Goal: Book appointment/travel/reservation

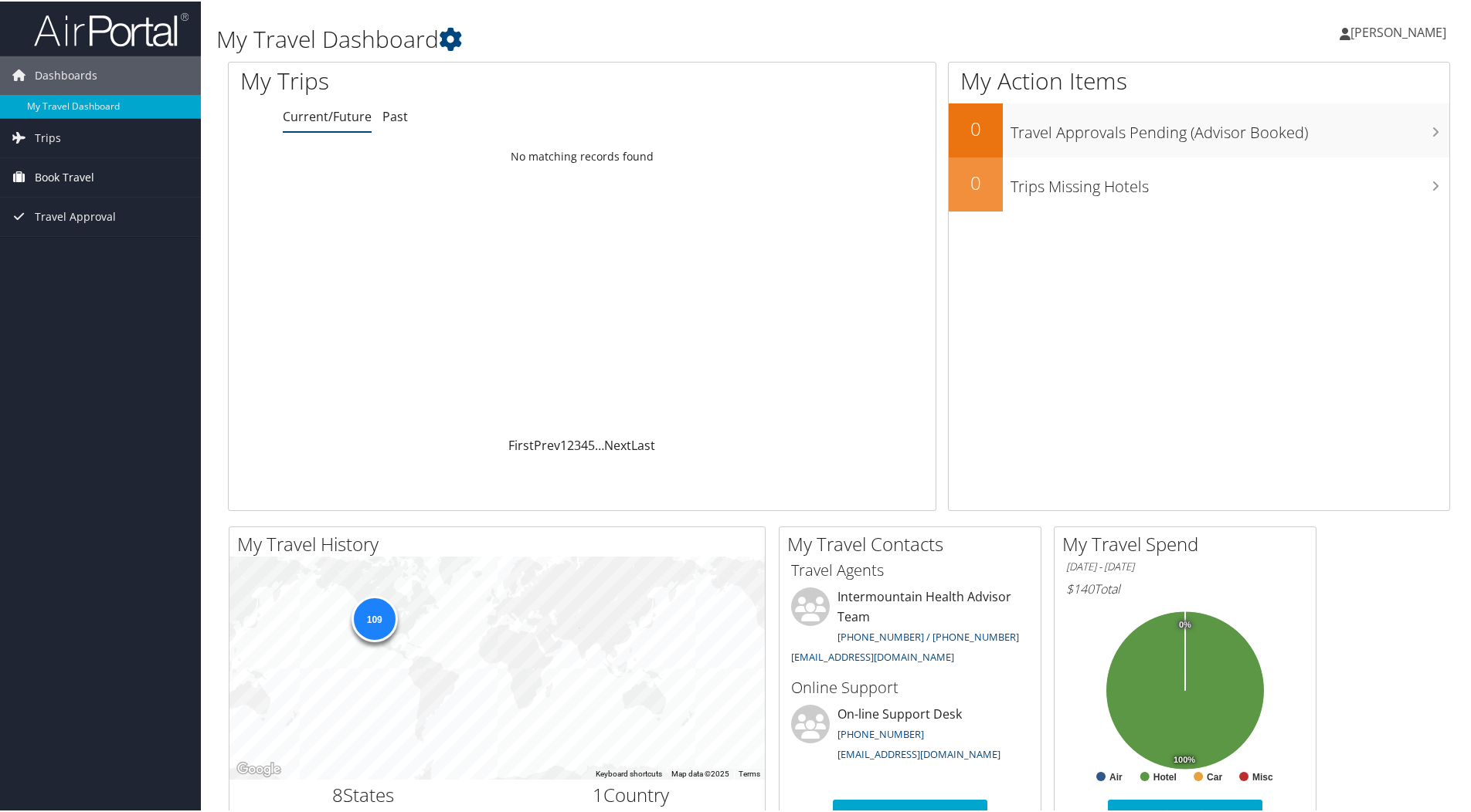
click at [41, 176] on span "Book Travel" at bounding box center [65, 175] width 60 height 39
click at [70, 255] on link "Book/Manage Online Trips" at bounding box center [101, 253] width 201 height 23
